Goal: Information Seeking & Learning: Understand process/instructions

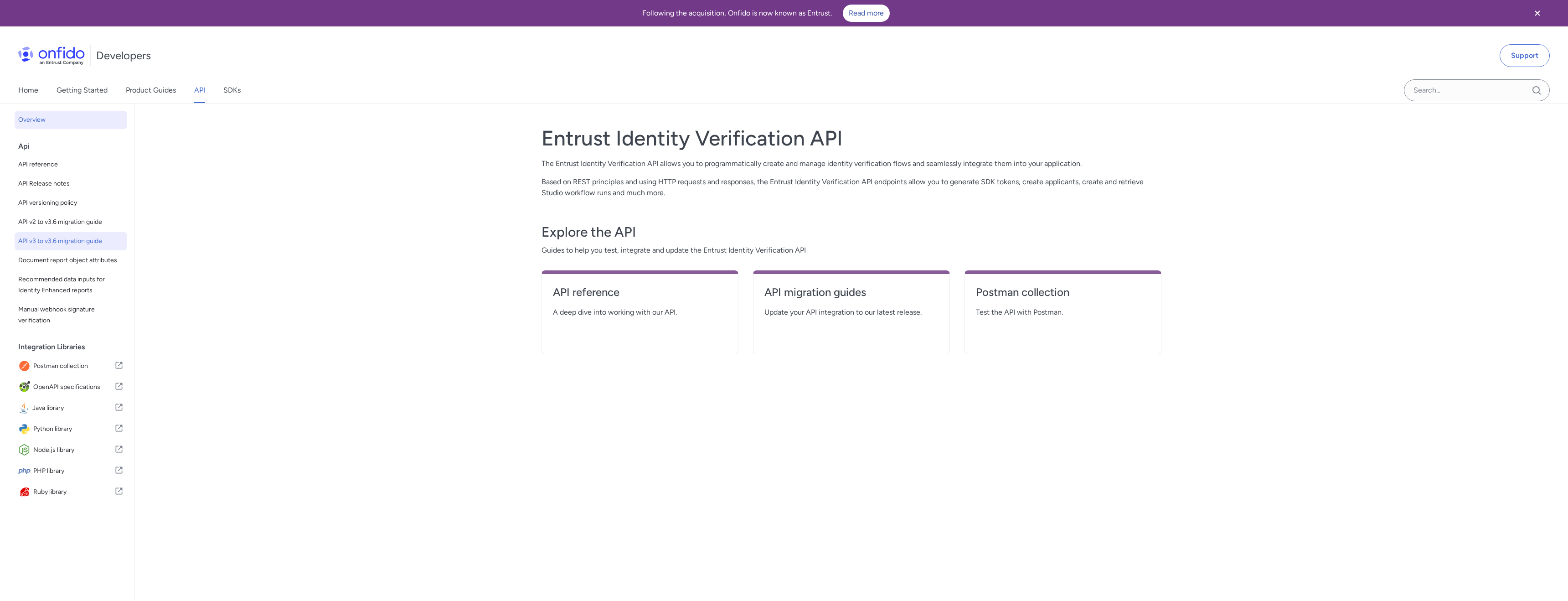
click at [65, 238] on span "API v3 to v3.6 migration guide" at bounding box center [70, 241] width 105 height 11
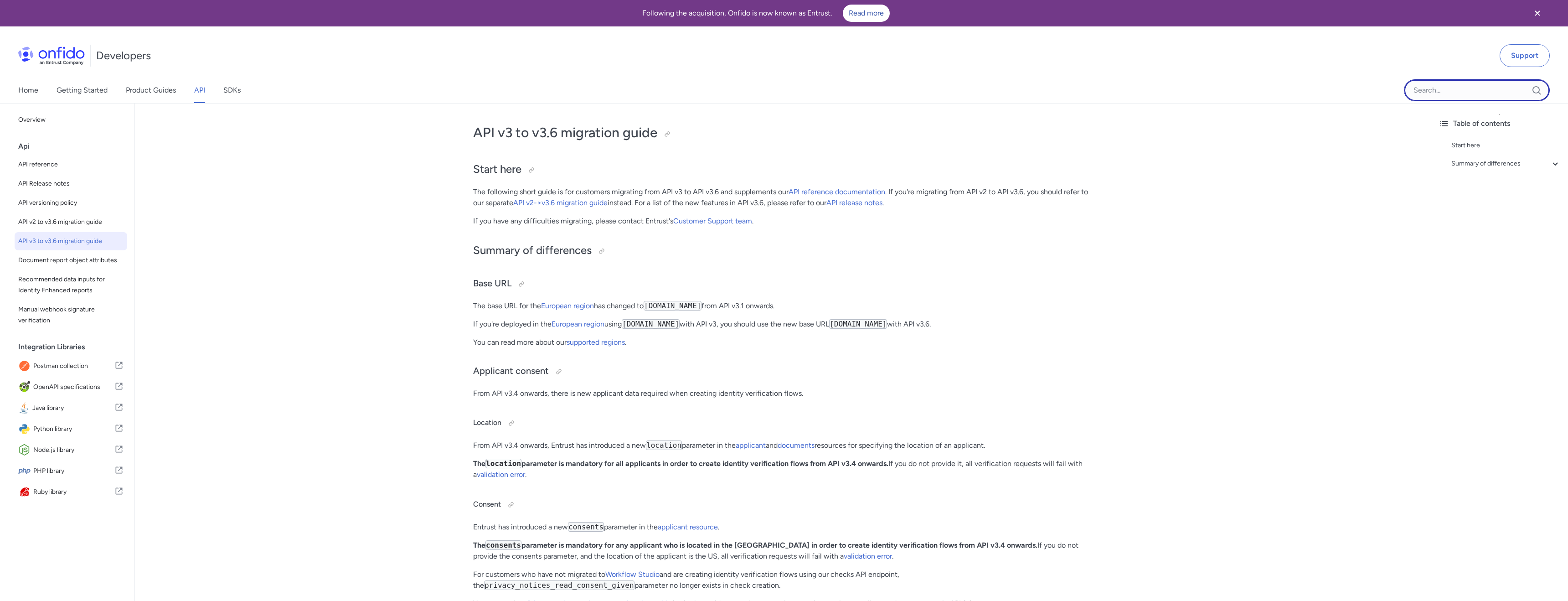
click at [1477, 95] on input "Onfido search input field" at bounding box center [1477, 89] width 146 height 22
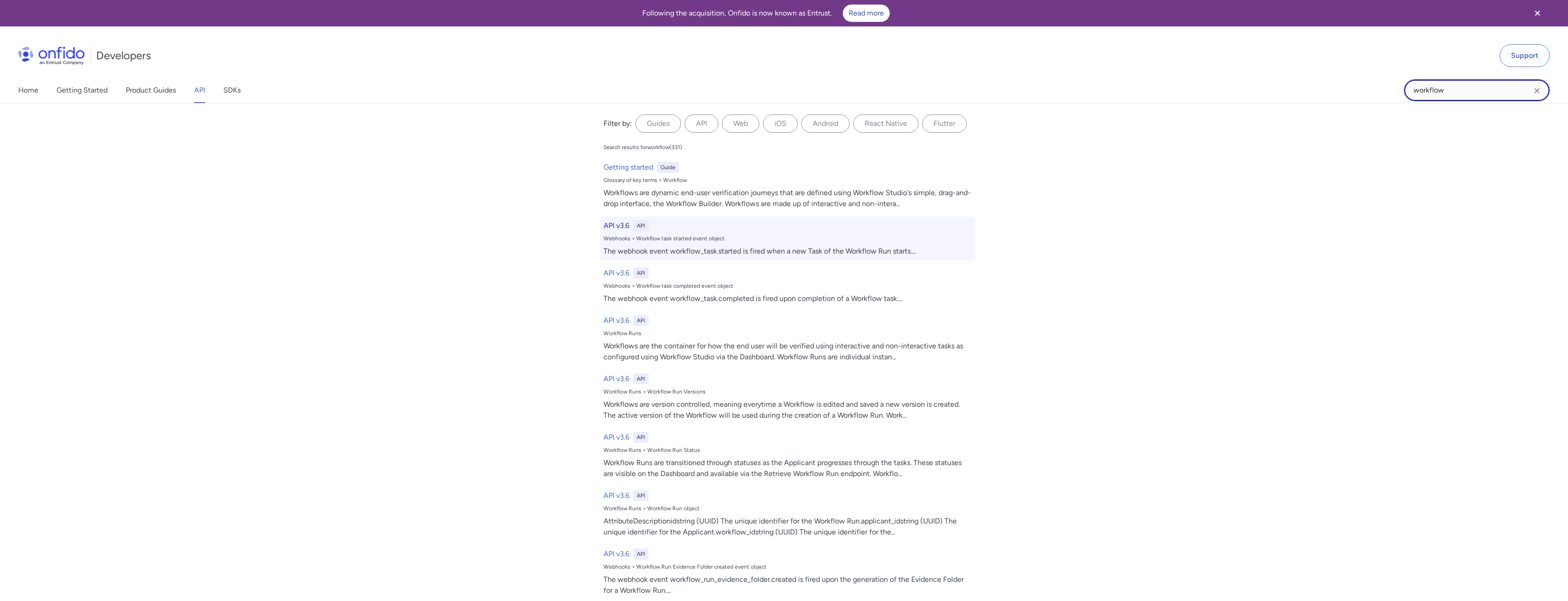
type input "workflow"
click at [609, 226] on h6 "API v3.6" at bounding box center [616, 226] width 26 height 11
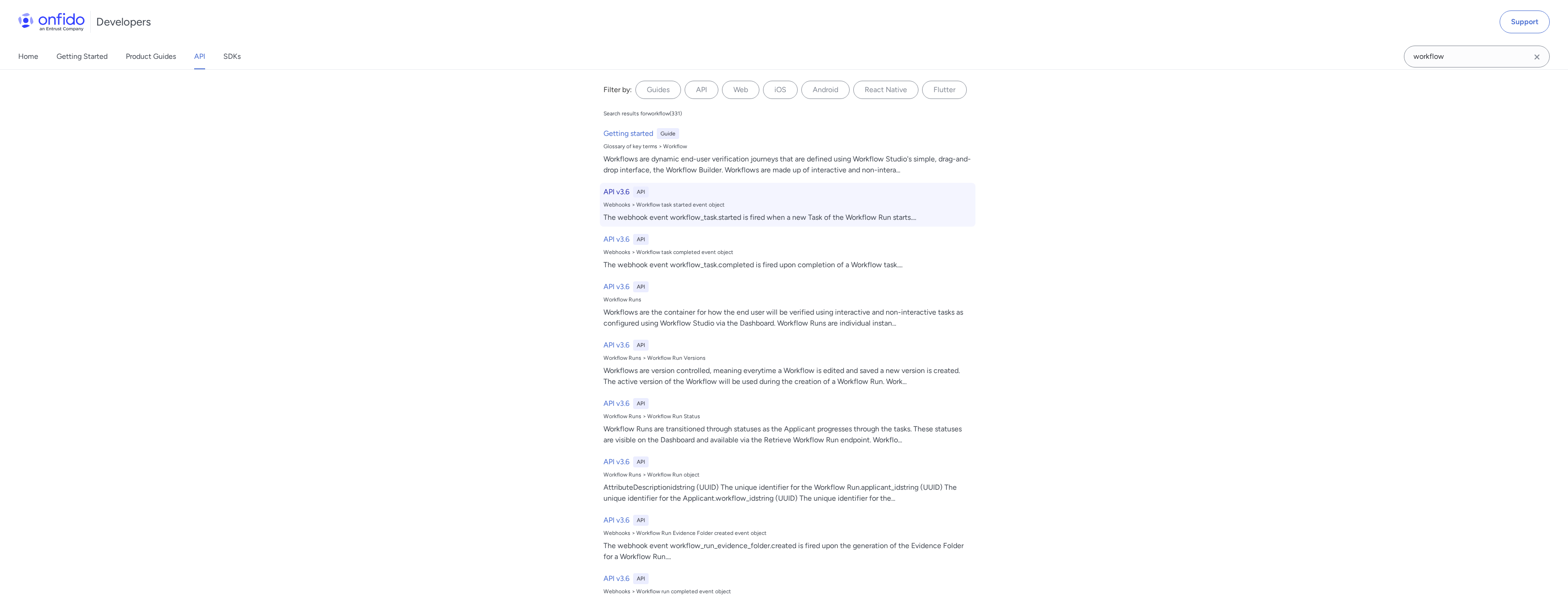
select select "http"
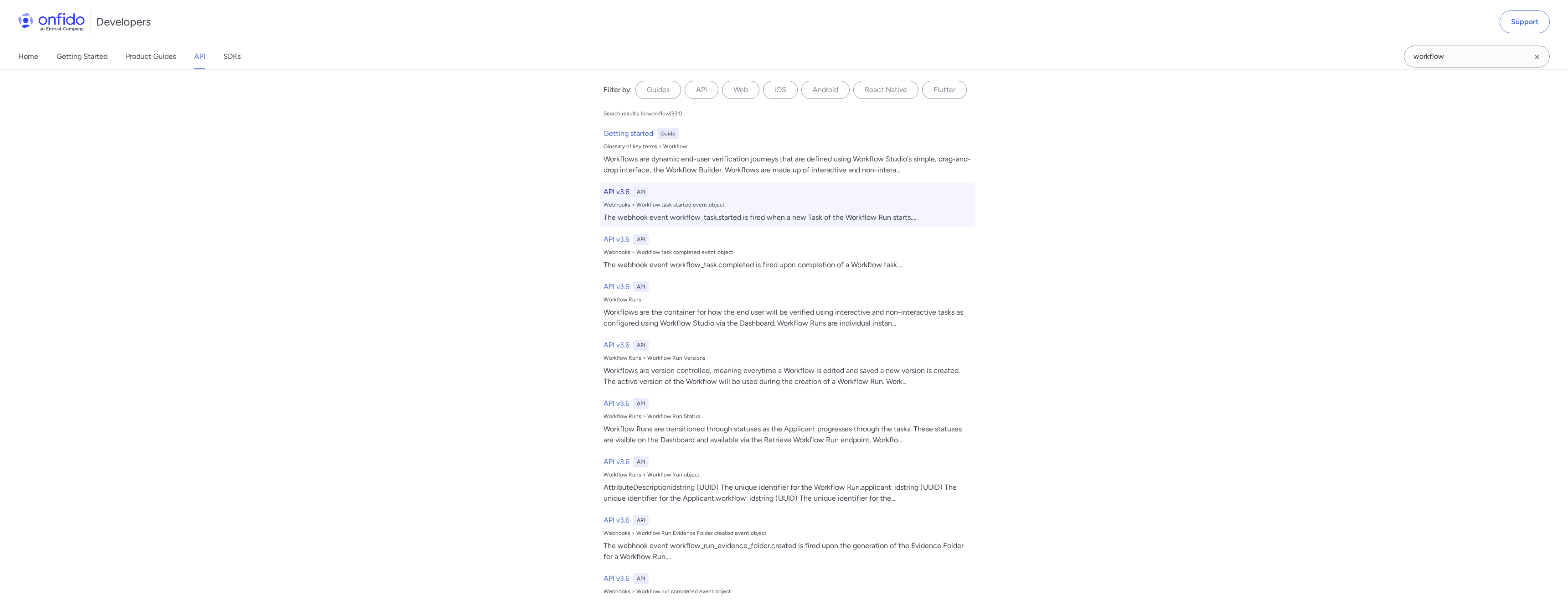
select select "http"
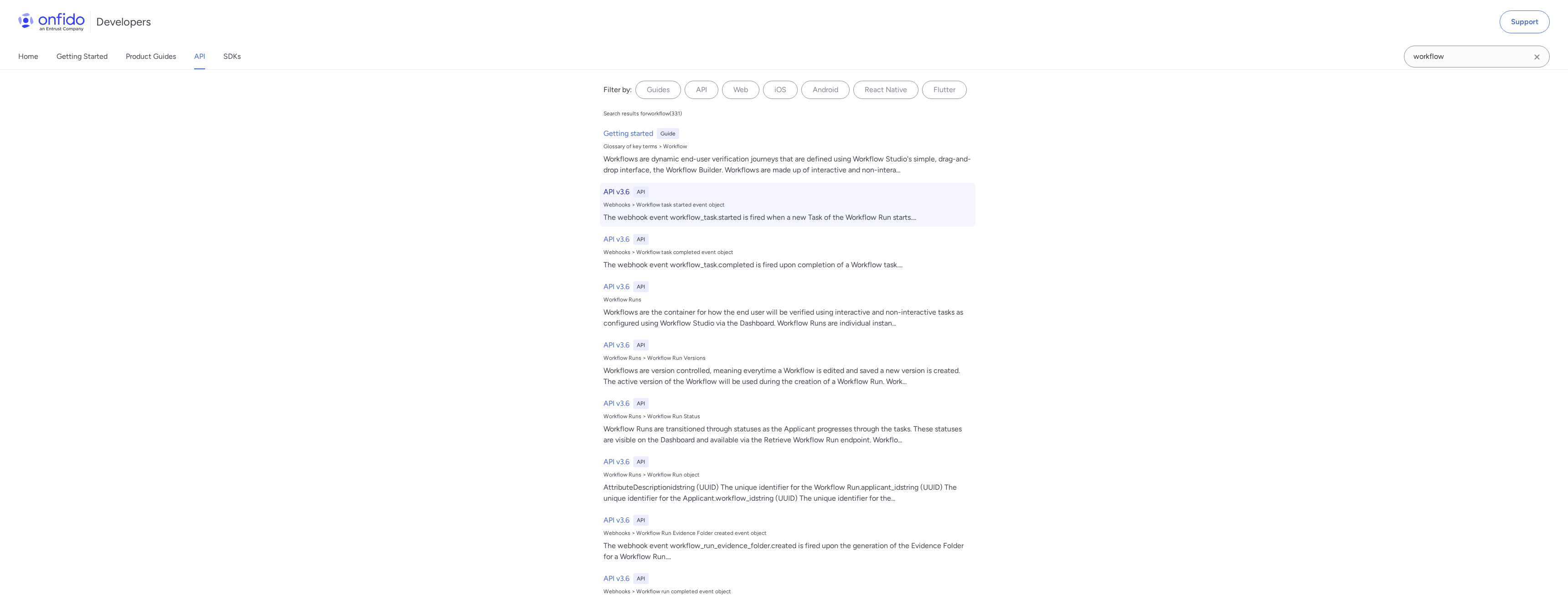
select select "http"
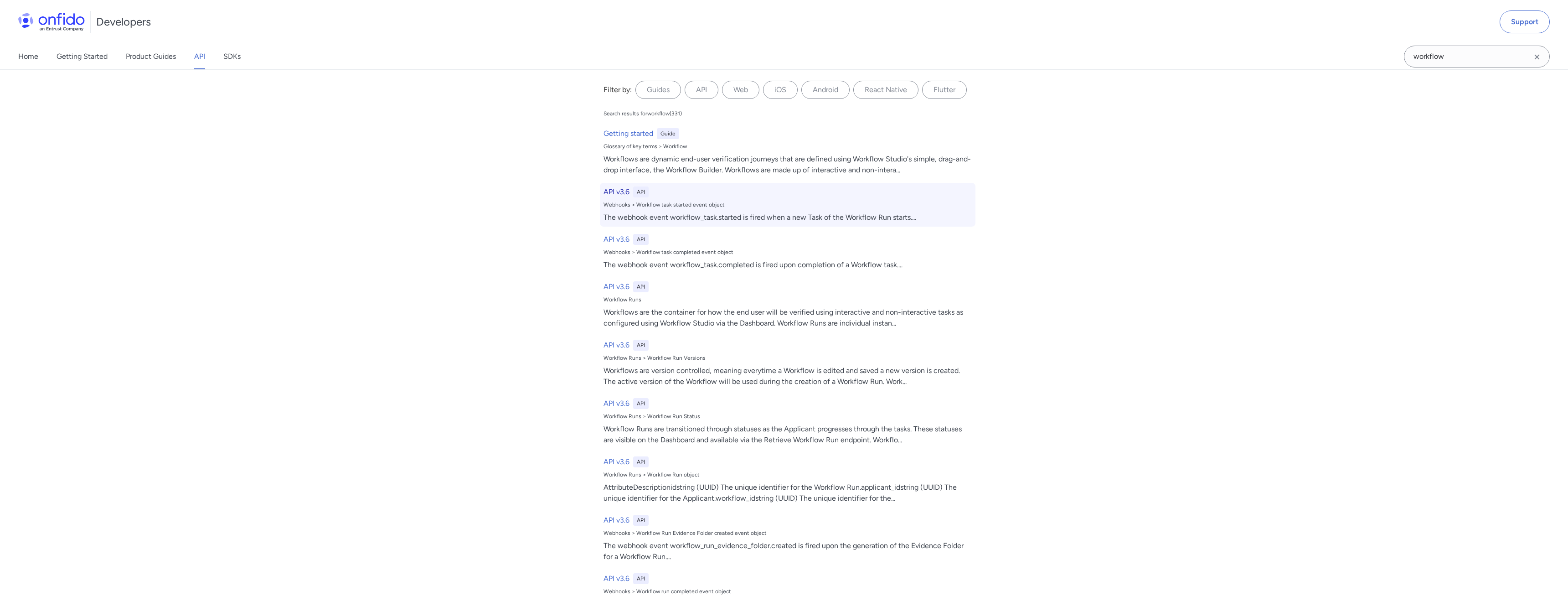
select select "http"
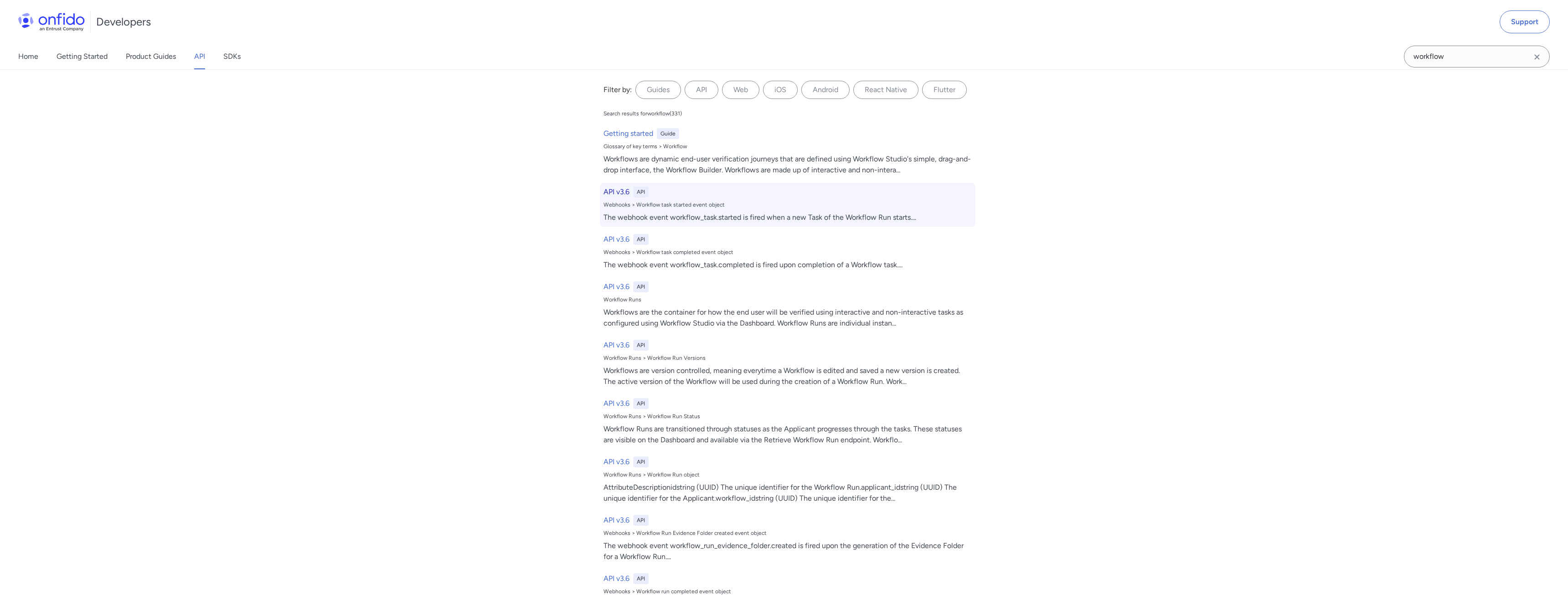
select select "http"
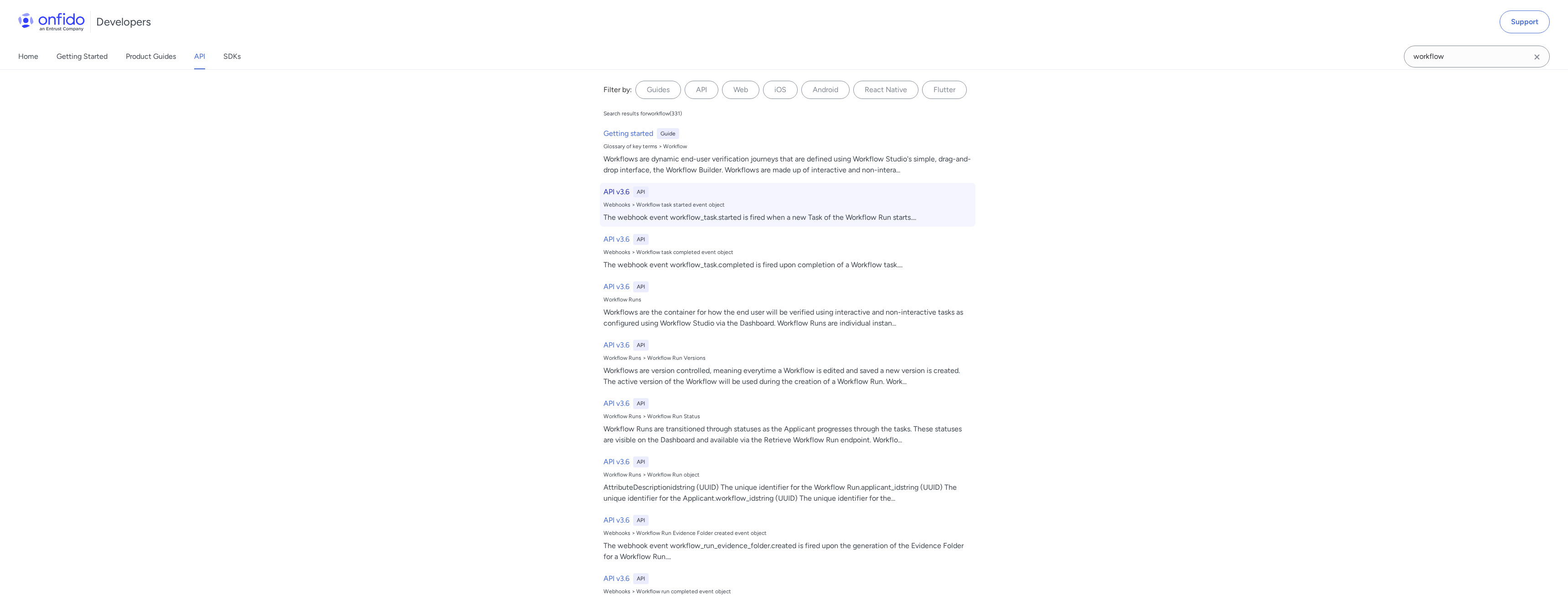
select select "http"
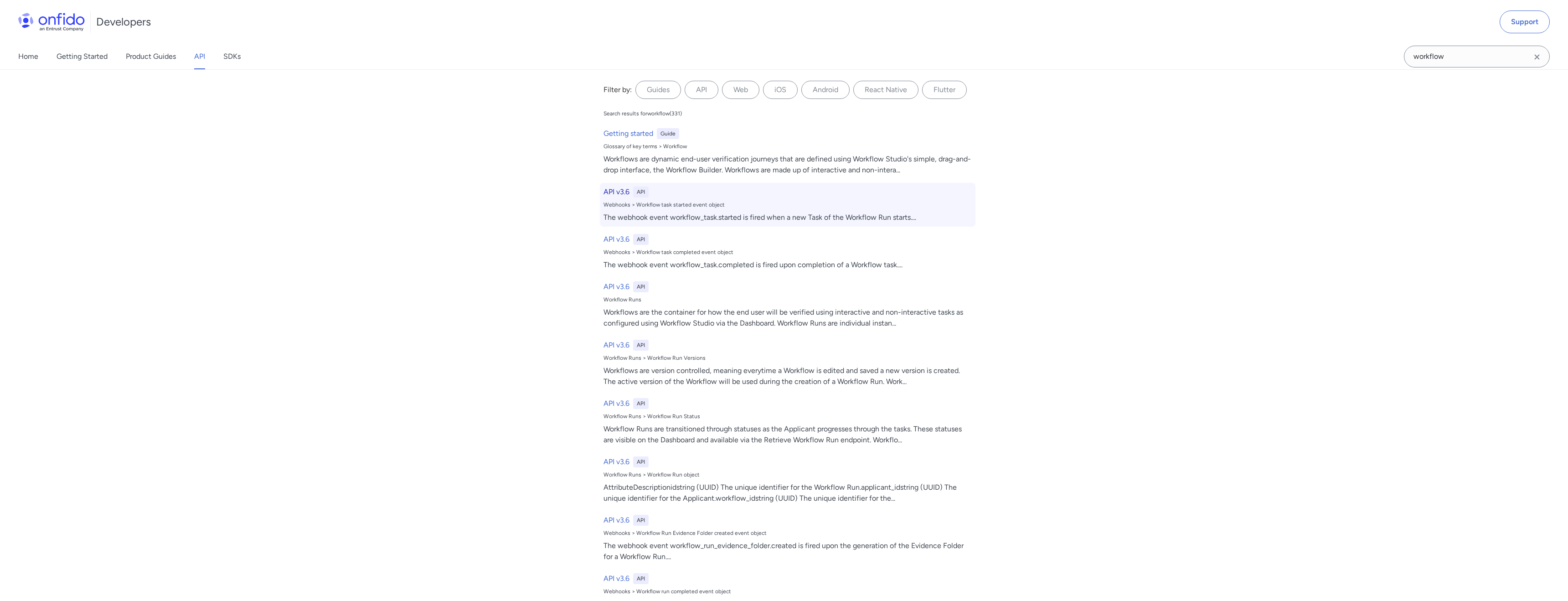
select select "http"
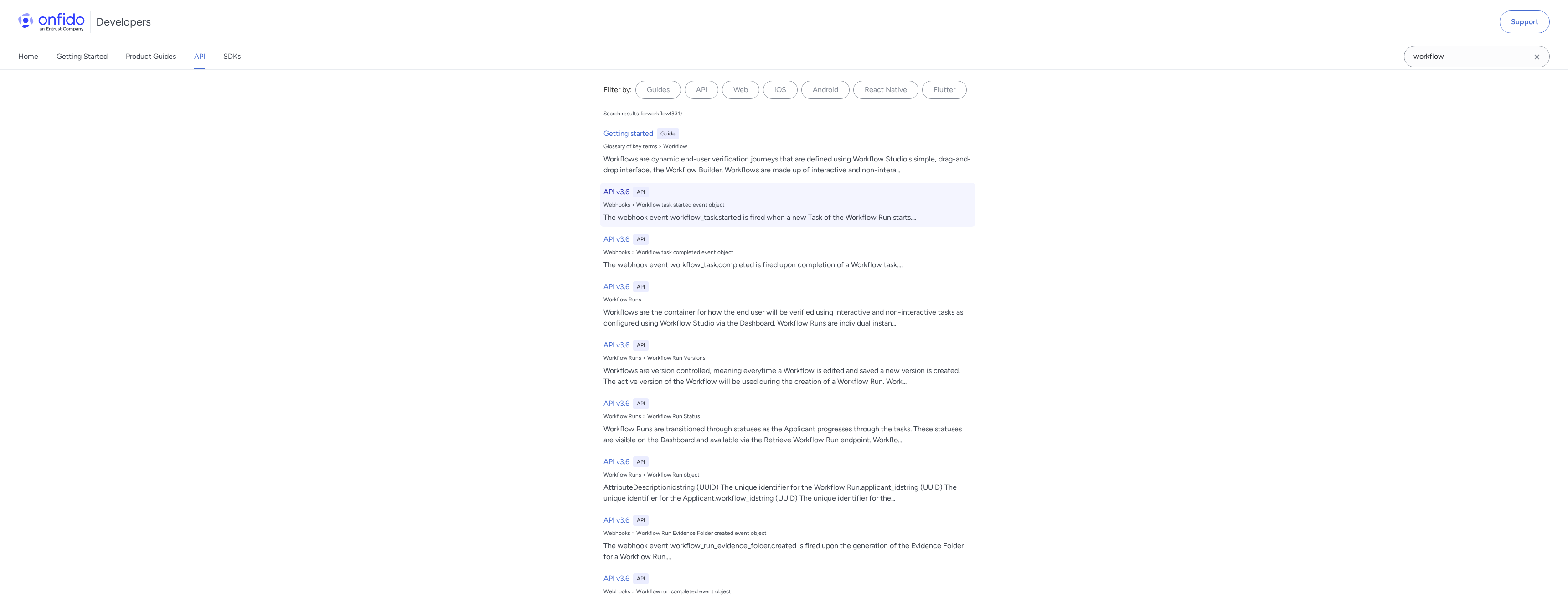
select select "http"
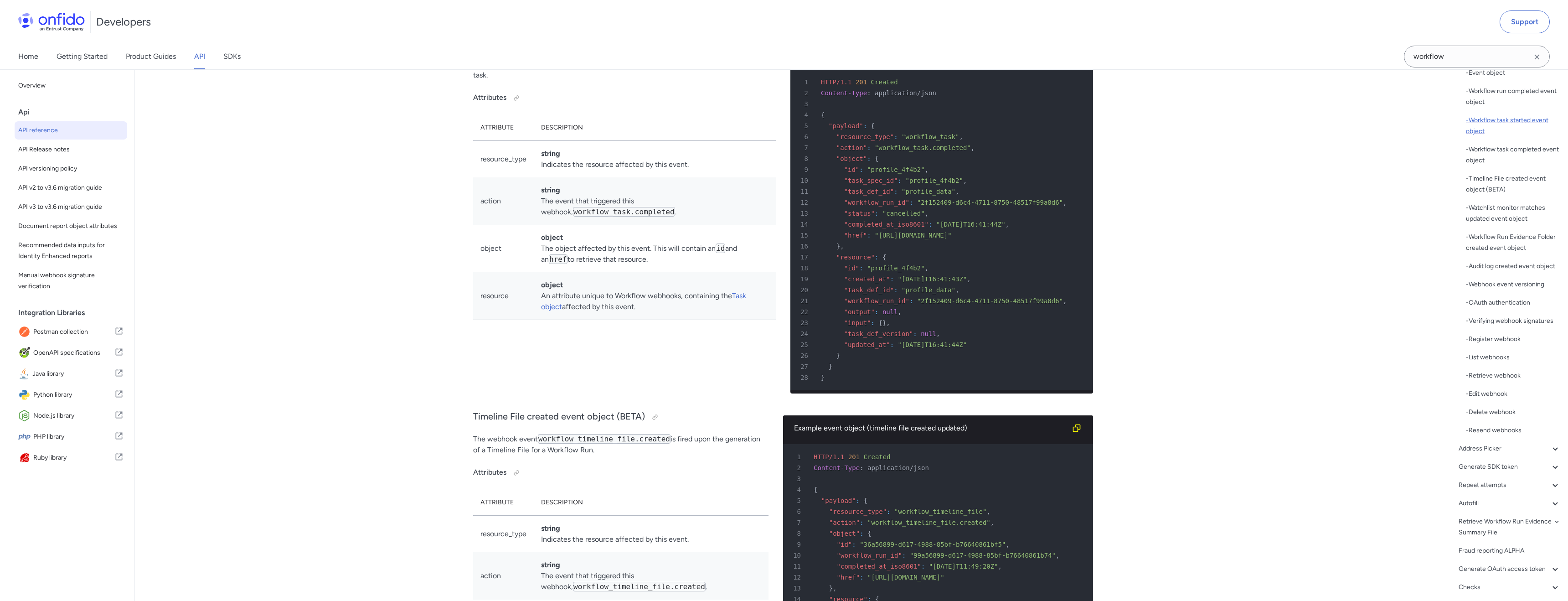
scroll to position [260, 0]
click at [1479, 368] on div "- Retrieve webhook" at bounding box center [1512, 369] width 95 height 11
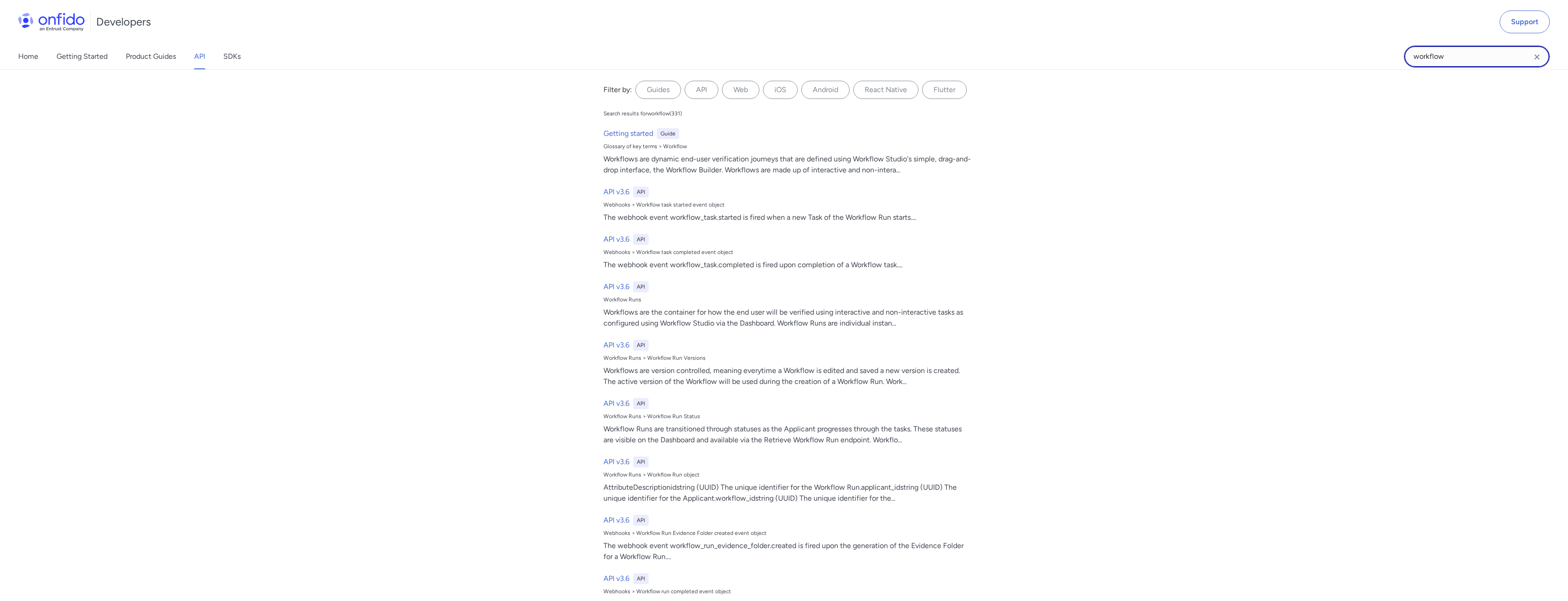
click at [1462, 59] on input "workflow" at bounding box center [1477, 56] width 146 height 22
type input "retrieve workflow"
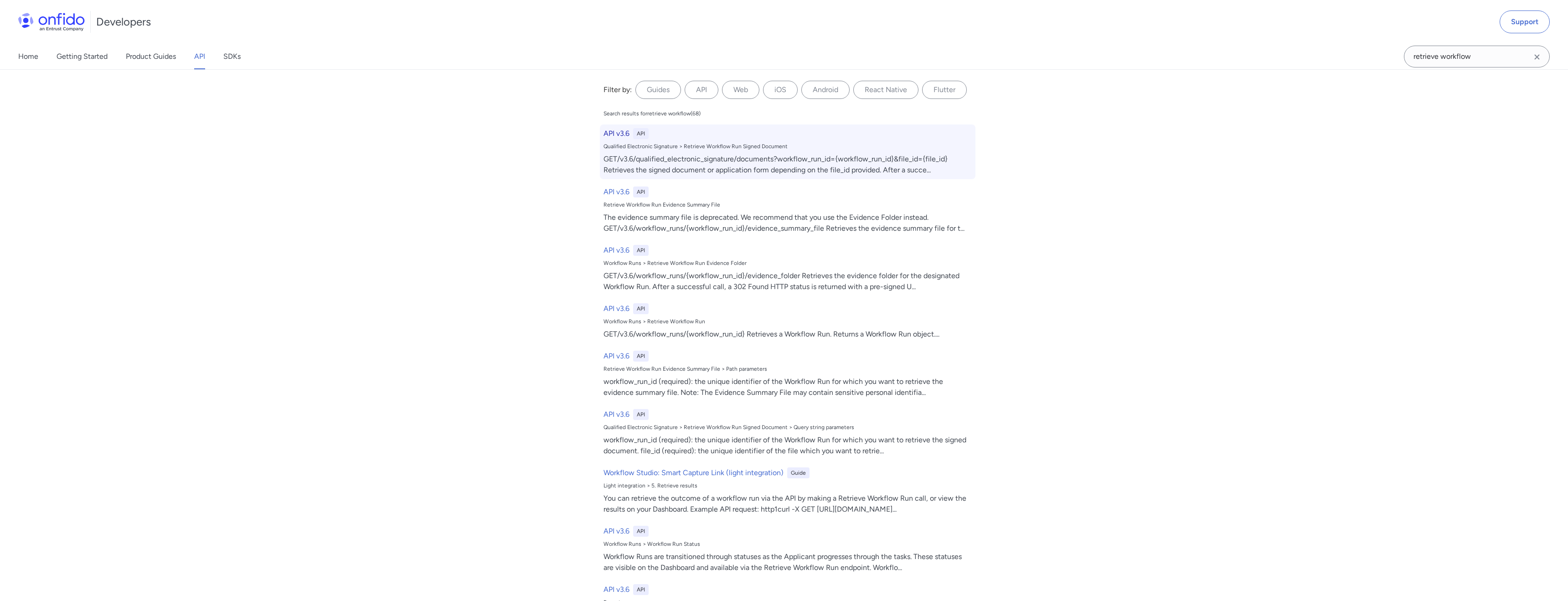
click at [612, 137] on h6 "API v3.6" at bounding box center [616, 133] width 26 height 11
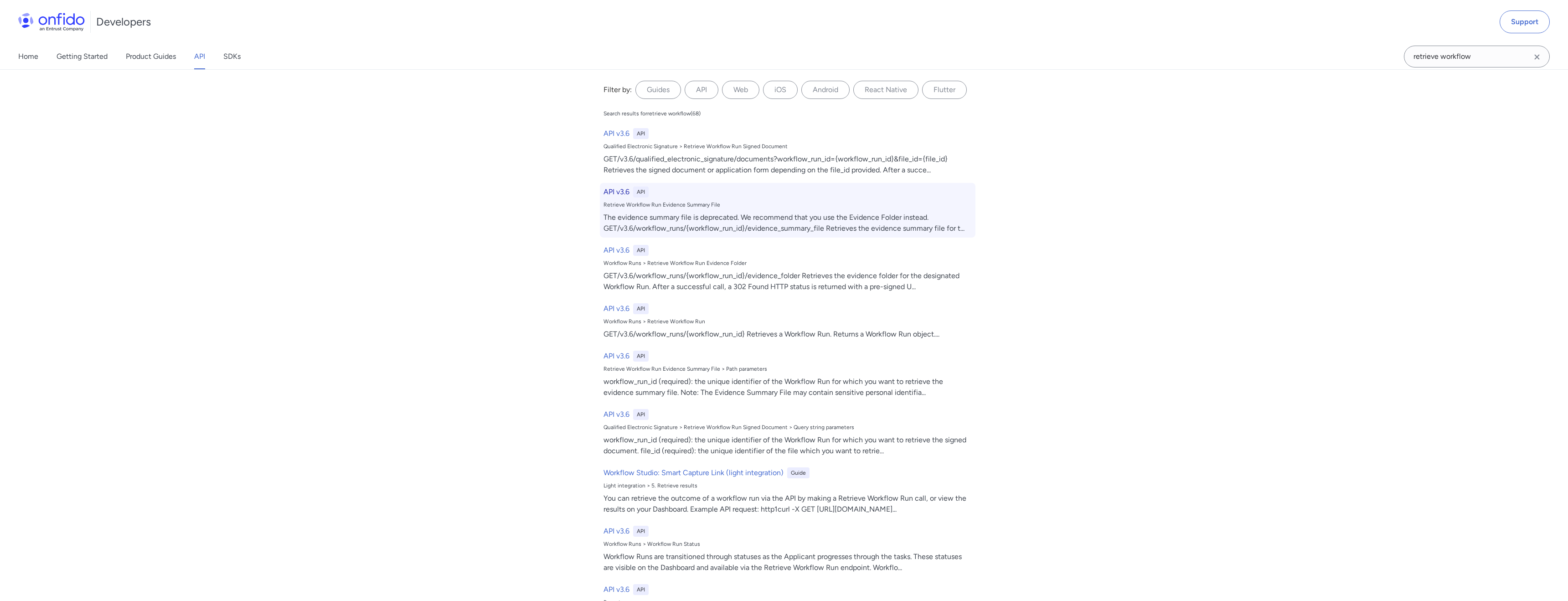
scroll to position [29194, 0]
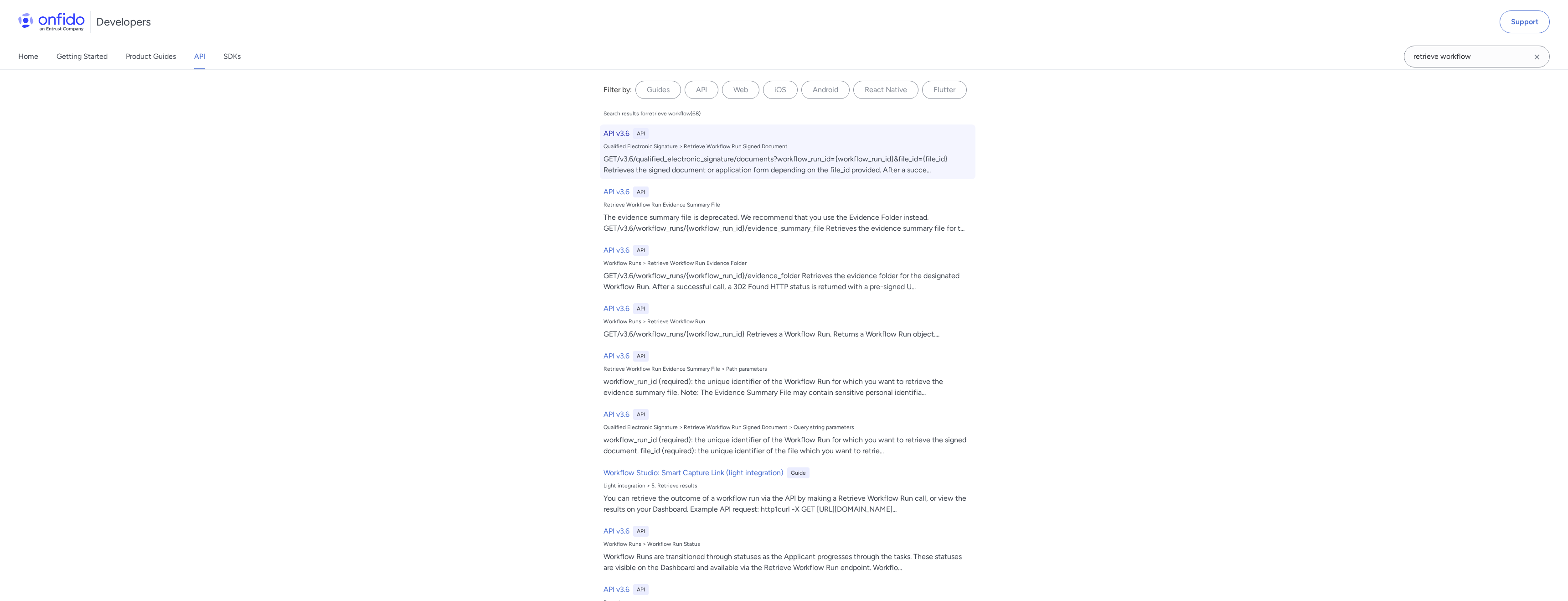
click at [612, 133] on h6 "API v3.6" at bounding box center [616, 133] width 26 height 11
click at [624, 130] on h6 "API v3.6" at bounding box center [616, 133] width 26 height 11
click at [641, 134] on div "API" at bounding box center [641, 133] width 16 height 11
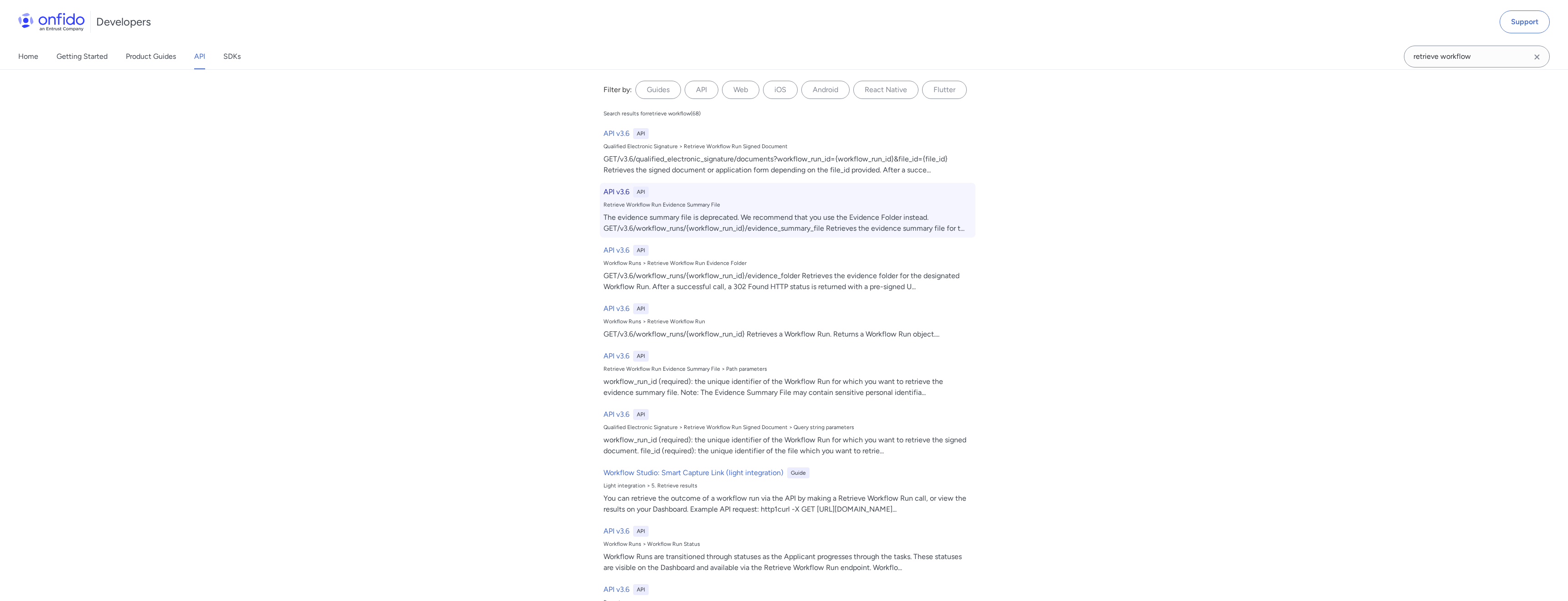
click at [620, 191] on h6 "API v3.6" at bounding box center [616, 192] width 26 height 11
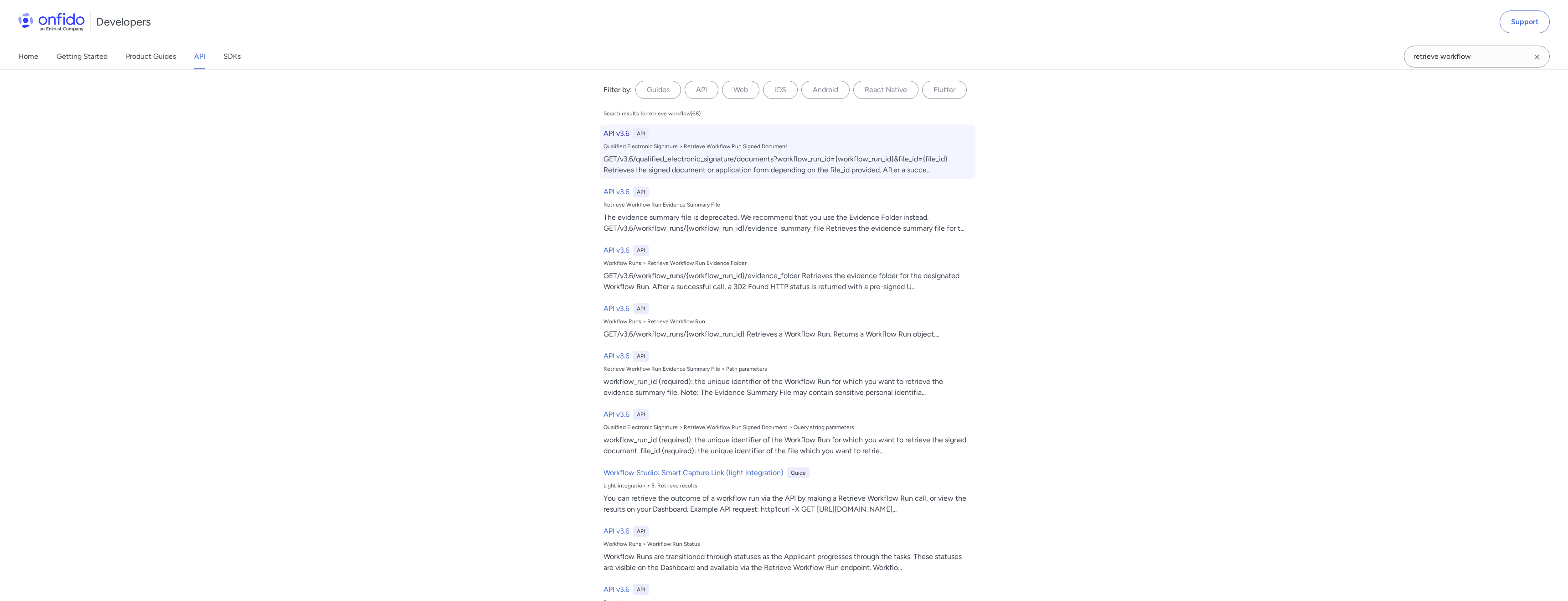
click at [616, 135] on h6 "API v3.6" at bounding box center [616, 133] width 26 height 11
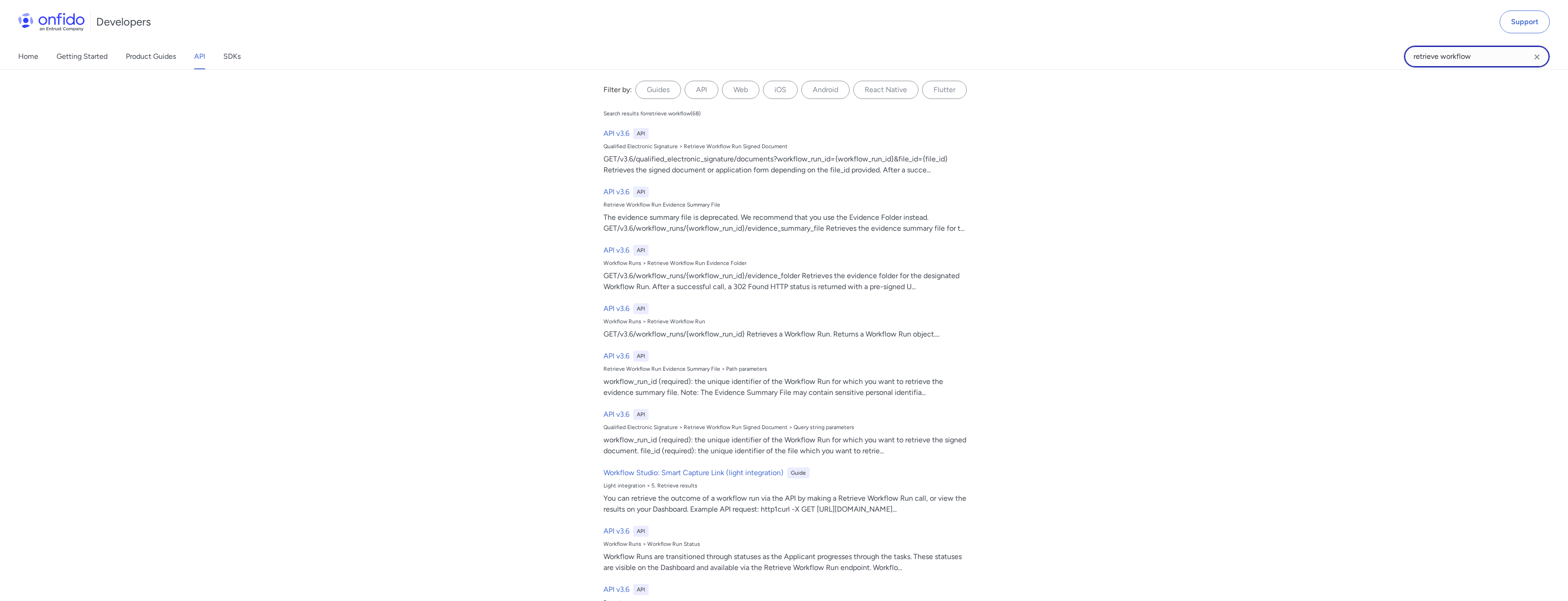
click at [1478, 57] on input "retrieve workflow" at bounding box center [1477, 56] width 146 height 22
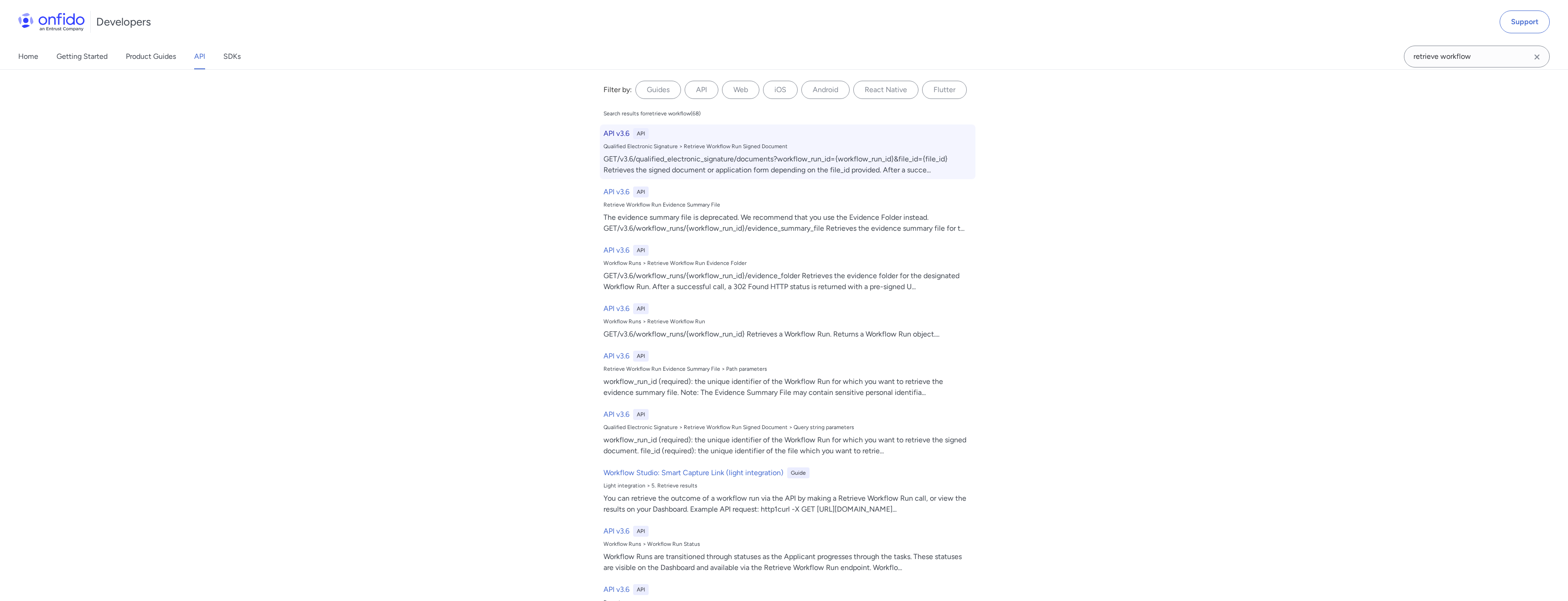
click at [605, 133] on h6 "API v3.6" at bounding box center [616, 133] width 26 height 11
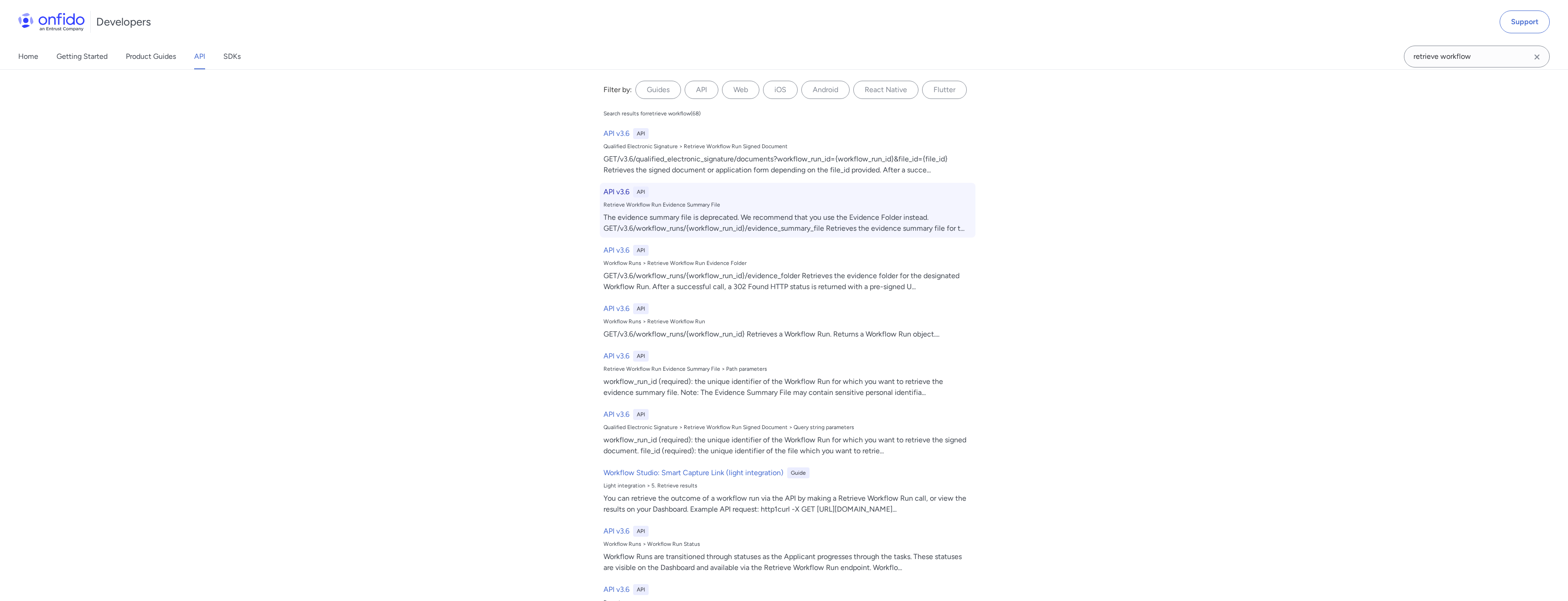
click at [629, 193] on h6 "API v3.6" at bounding box center [616, 192] width 26 height 11
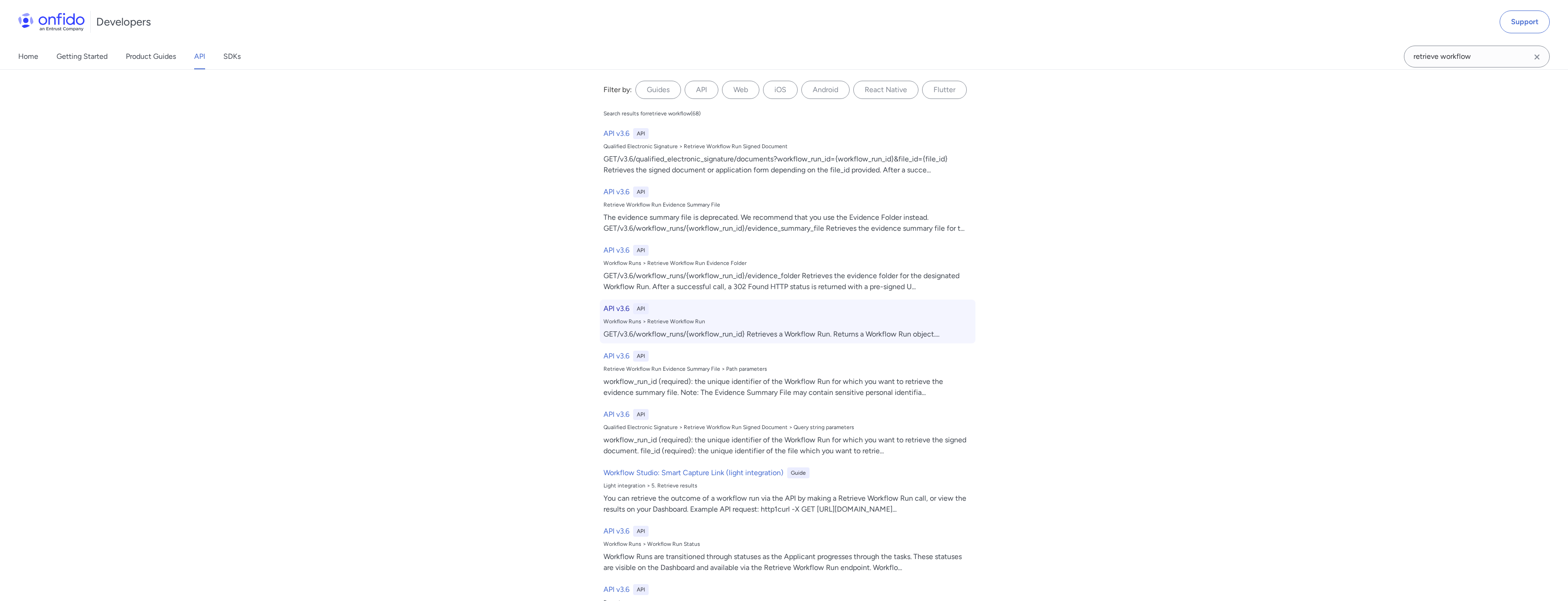
click at [619, 308] on h6 "API v3.6" at bounding box center [616, 308] width 26 height 11
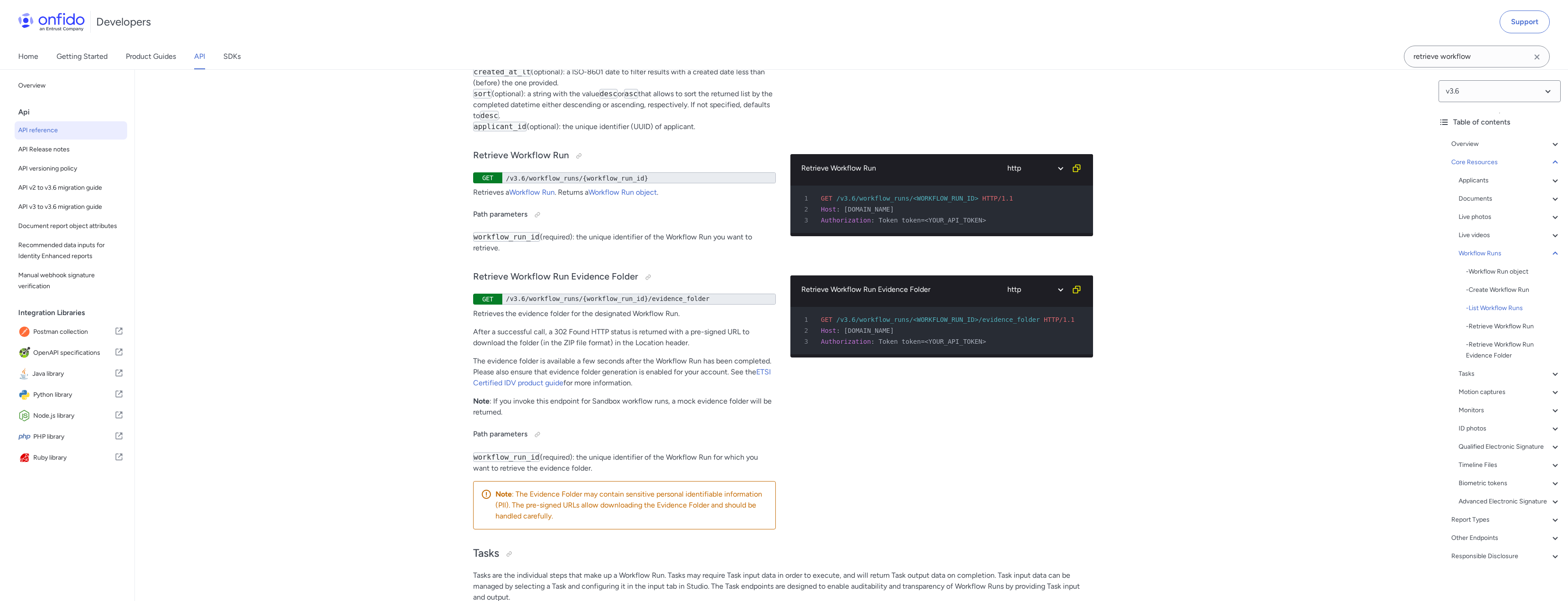
scroll to position [22110, 0]
click at [545, 195] on link "Workflow Run" at bounding box center [531, 191] width 45 height 9
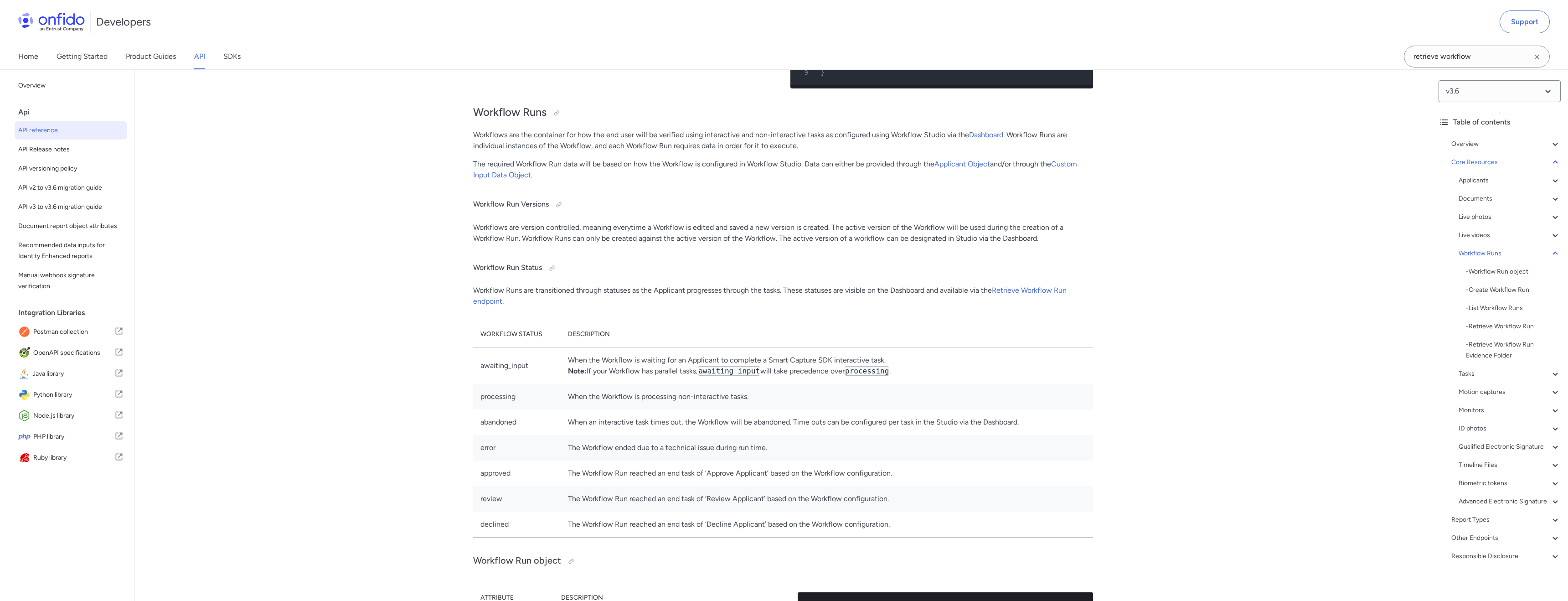
scroll to position [18932, 0]
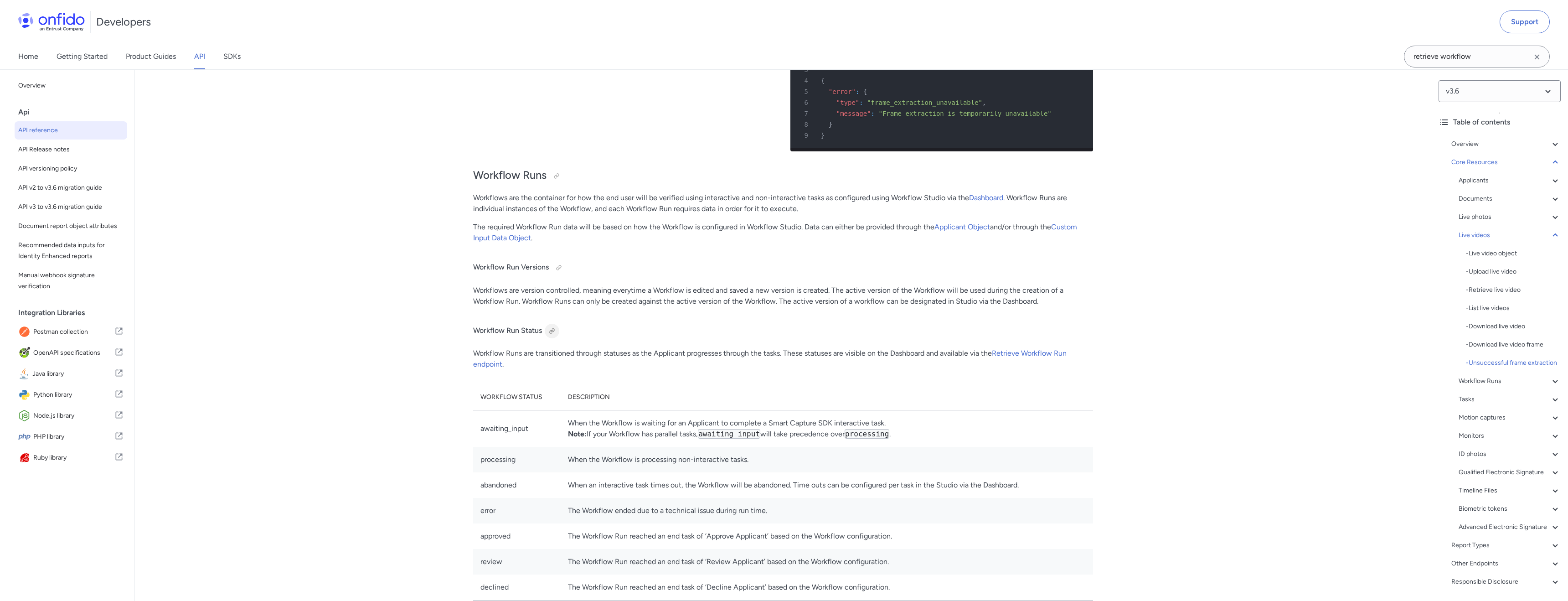
click at [551, 334] on div at bounding box center [551, 331] width 7 height 7
